Goal: Find specific page/section: Find specific page/section

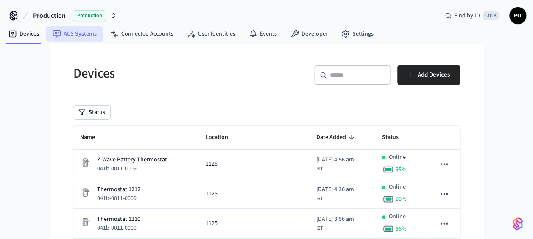
click at [72, 41] on link "ACS Systems" at bounding box center [75, 33] width 58 height 15
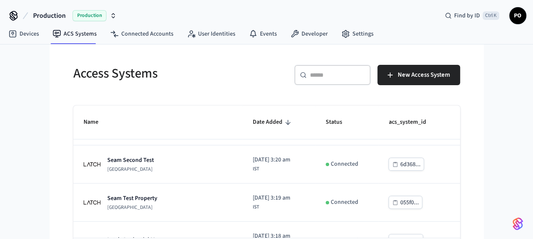
scroll to position [74, 0]
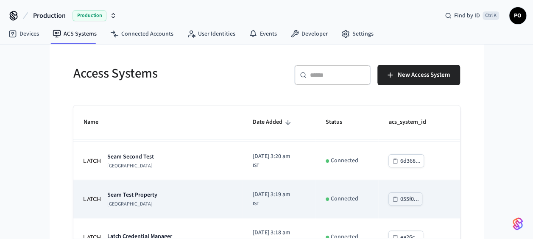
click at [144, 198] on div "Seam Test Property [GEOGRAPHIC_DATA]" at bounding box center [132, 199] width 50 height 17
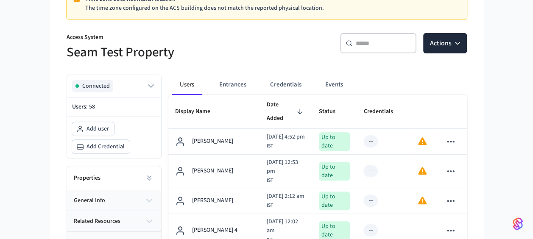
scroll to position [84, 0]
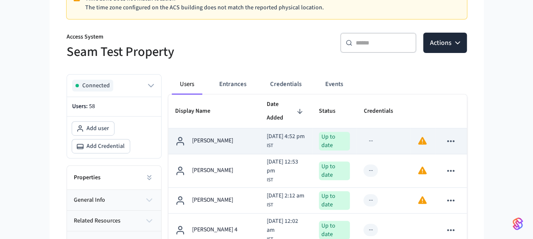
click at [233, 140] on td "[PERSON_NAME]" at bounding box center [214, 141] width 92 height 26
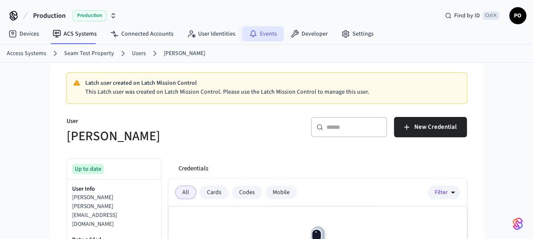
click at [249, 28] on link "Events" at bounding box center [263, 33] width 42 height 15
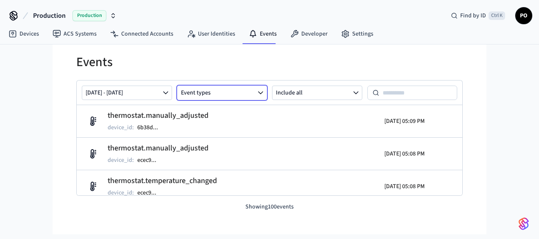
click at [251, 89] on button "Event types" at bounding box center [222, 93] width 90 height 14
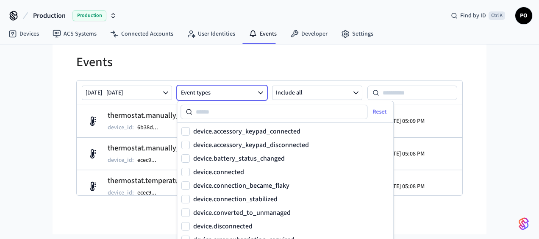
click at [251, 89] on button "Event types" at bounding box center [222, 93] width 90 height 14
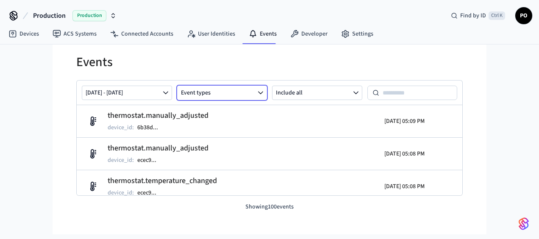
click at [251, 87] on button "Event types" at bounding box center [222, 93] width 90 height 14
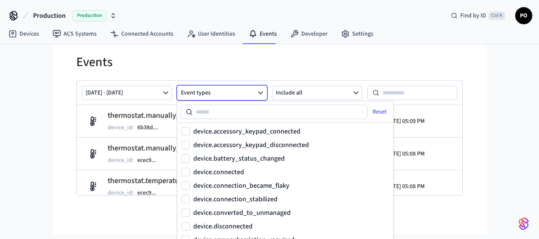
click at [238, 110] on input at bounding box center [279, 112] width 175 height 10
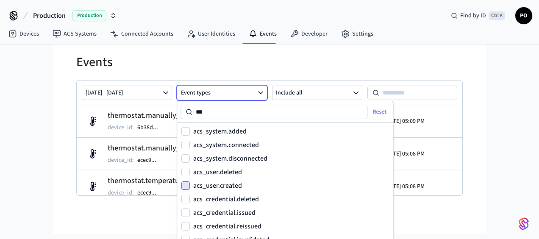
type input "***"
click at [189, 186] on button "acs_user.created" at bounding box center [185, 185] width 8 height 8
click at [187, 173] on button "acs_user.deleted" at bounding box center [185, 172] width 8 height 8
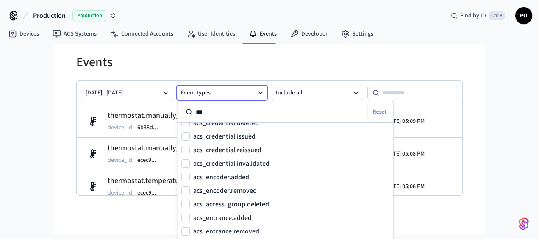
click at [510, 113] on div "Production Production Find by ID Ctrl K PO Devices ACS Systems Connected Accoun…" at bounding box center [269, 117] width 539 height 234
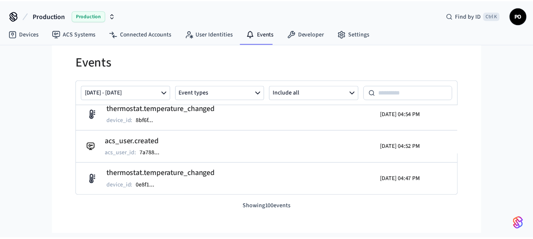
scroll to position [171, 0]
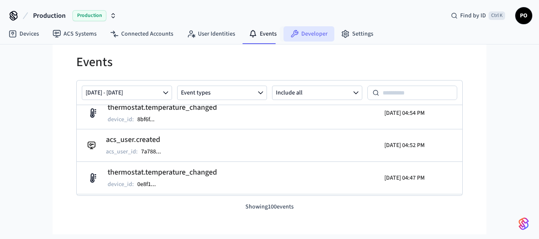
click at [301, 32] on link "Developer" at bounding box center [308, 33] width 51 height 15
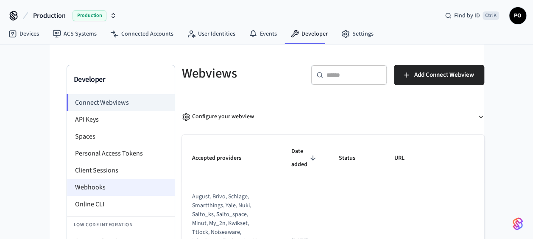
click at [101, 188] on li "Webhooks" at bounding box center [121, 187] width 108 height 17
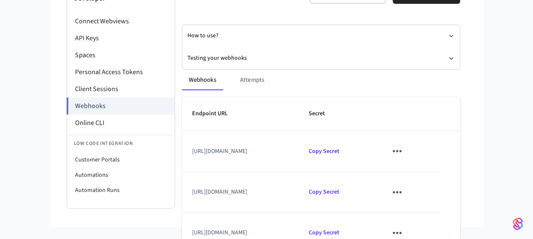
scroll to position [80, 0]
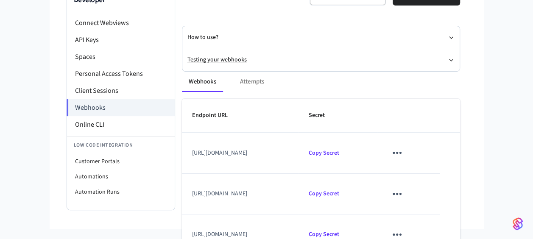
click at [205, 59] on button "Testing your webhooks" at bounding box center [320, 60] width 267 height 22
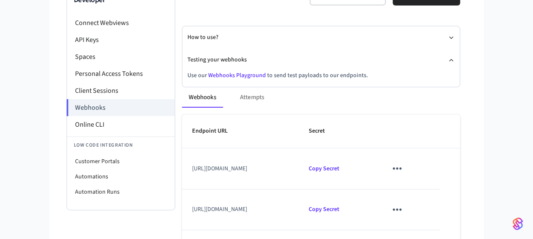
click at [212, 75] on link "Webhooks Playground" at bounding box center [237, 75] width 58 height 8
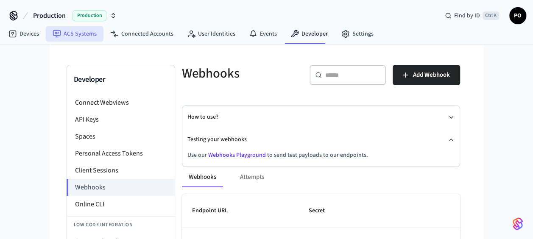
click at [80, 32] on link "ACS Systems" at bounding box center [75, 33] width 58 height 15
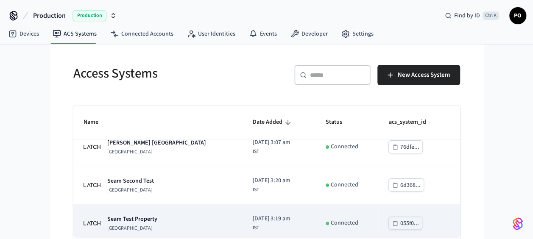
scroll to position [51, 0]
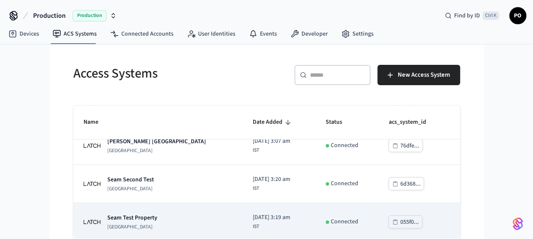
click at [121, 212] on td "Seam Test Property [GEOGRAPHIC_DATA]" at bounding box center [157, 222] width 169 height 38
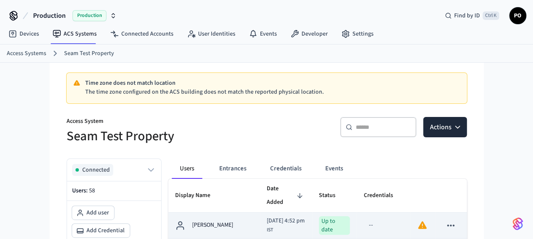
click at [222, 213] on td "[PERSON_NAME]" at bounding box center [214, 226] width 92 height 26
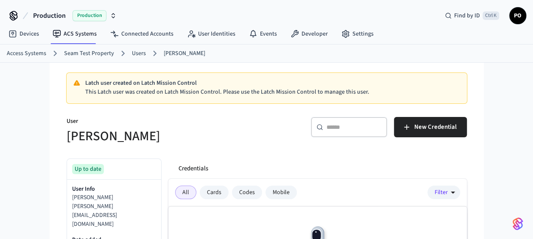
click at [243, 141] on h5 "[PERSON_NAME]" at bounding box center [164, 136] width 195 height 17
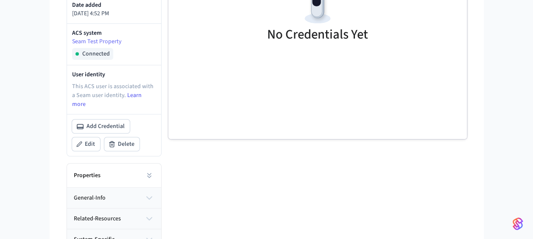
scroll to position [236, 0]
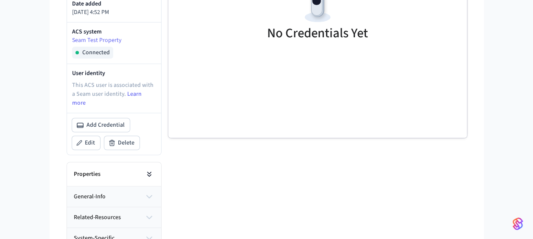
click at [148, 170] on icon at bounding box center [149, 174] width 8 height 8
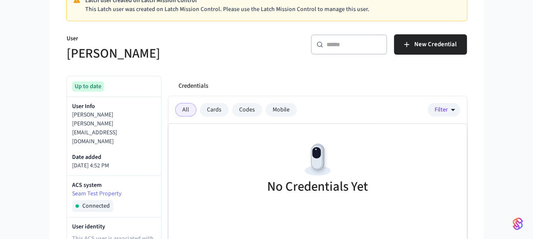
scroll to position [0, 0]
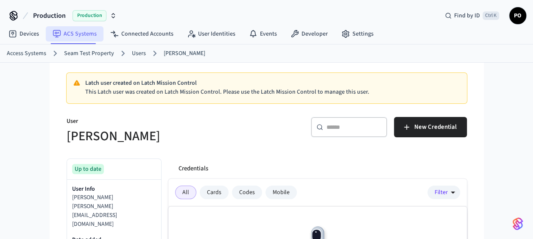
click at [92, 34] on link "ACS Systems" at bounding box center [75, 33] width 58 height 15
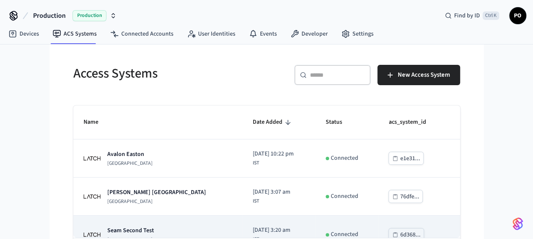
scroll to position [92, 0]
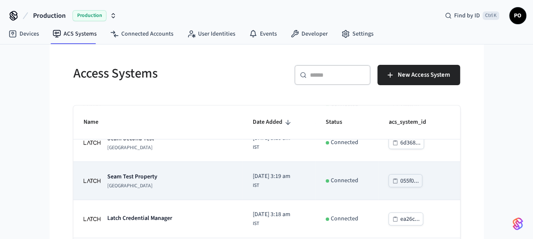
click at [157, 176] on div "Seam Test Property [GEOGRAPHIC_DATA]" at bounding box center [157, 180] width 149 height 17
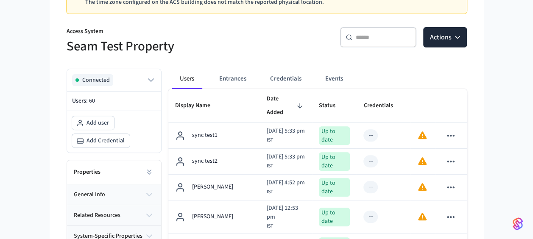
scroll to position [90, 0]
